Goal: Task Accomplishment & Management: Complete application form

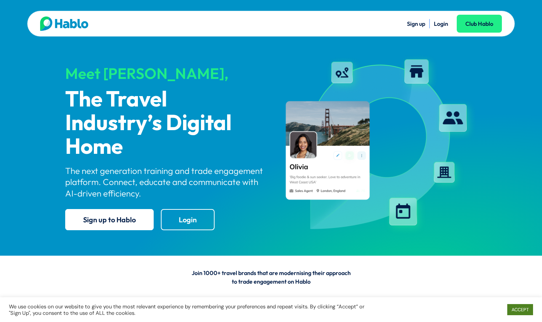
click at [523, 307] on link "ACCEPT" at bounding box center [520, 309] width 26 height 11
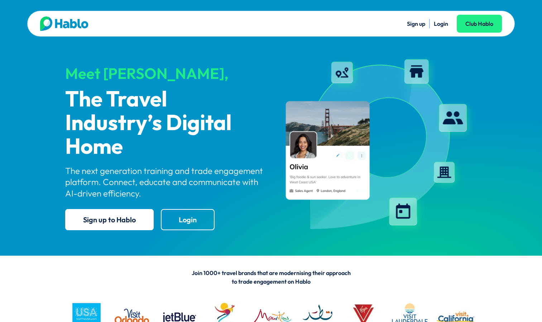
click at [416, 25] on link "Sign up" at bounding box center [416, 23] width 18 height 7
click at [437, 23] on link "Login" at bounding box center [441, 23] width 14 height 7
